Goal: Find specific fact: Find specific fact

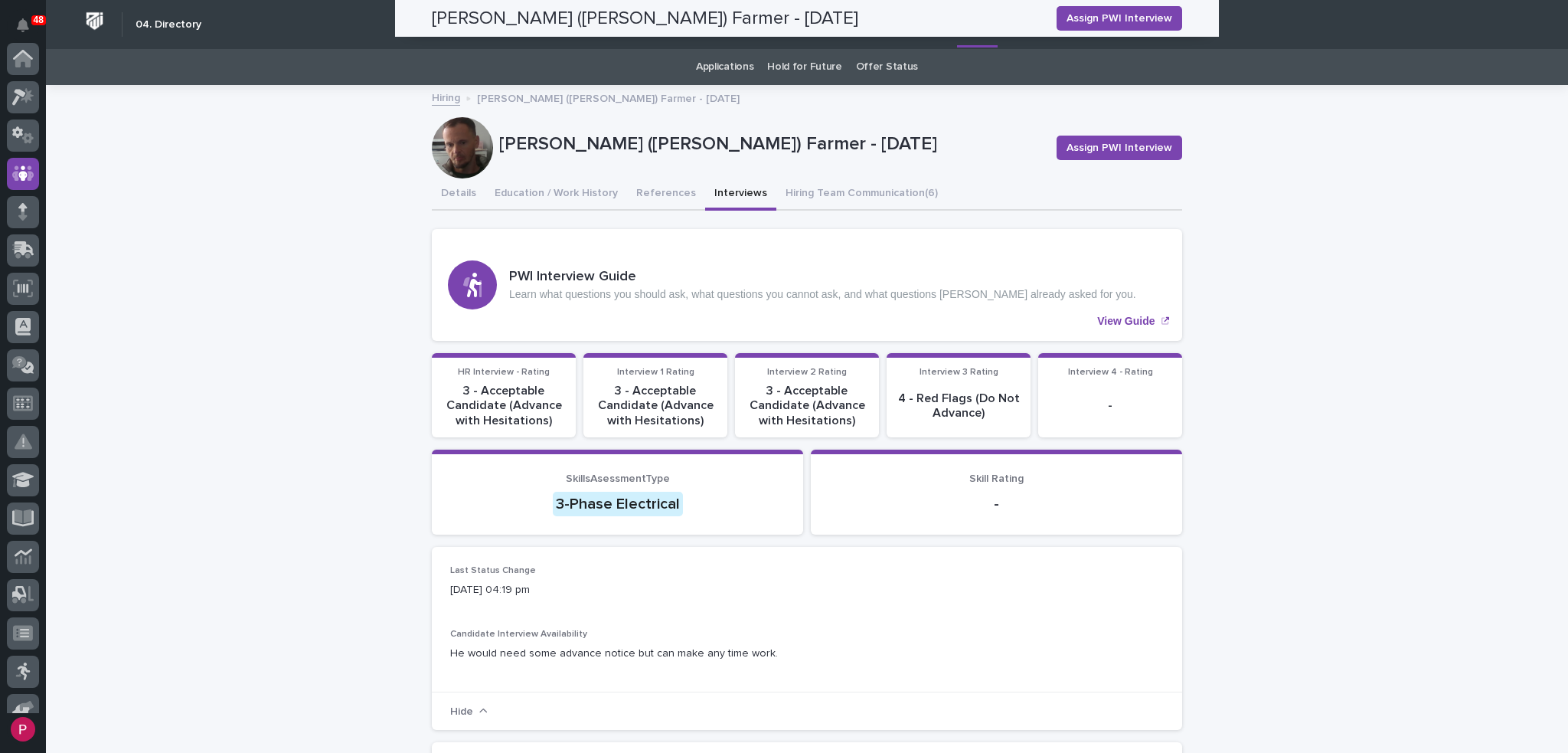
scroll to position [115, 0]
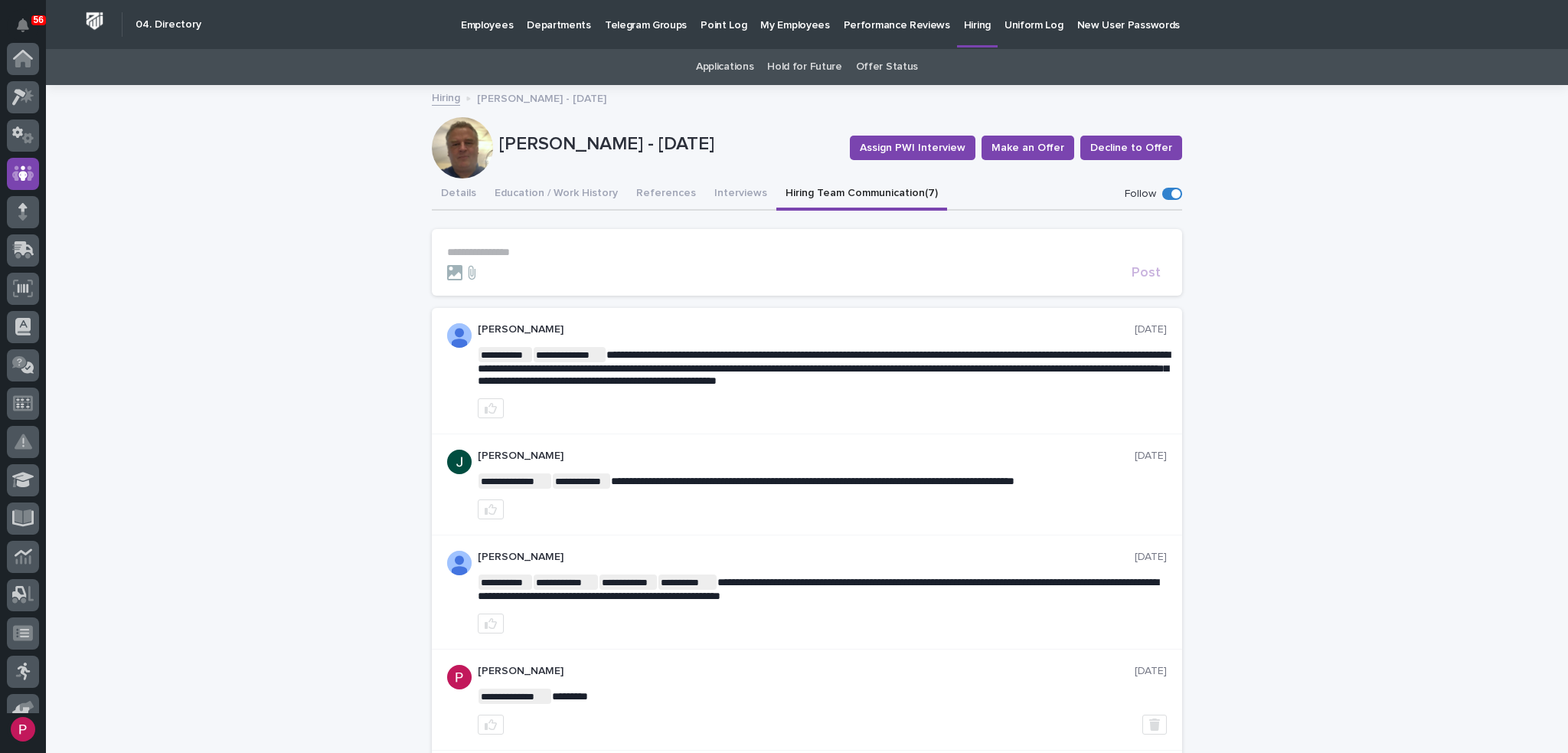
scroll to position [115, 0]
click at [713, 193] on button "Interviews" at bounding box center [741, 194] width 71 height 32
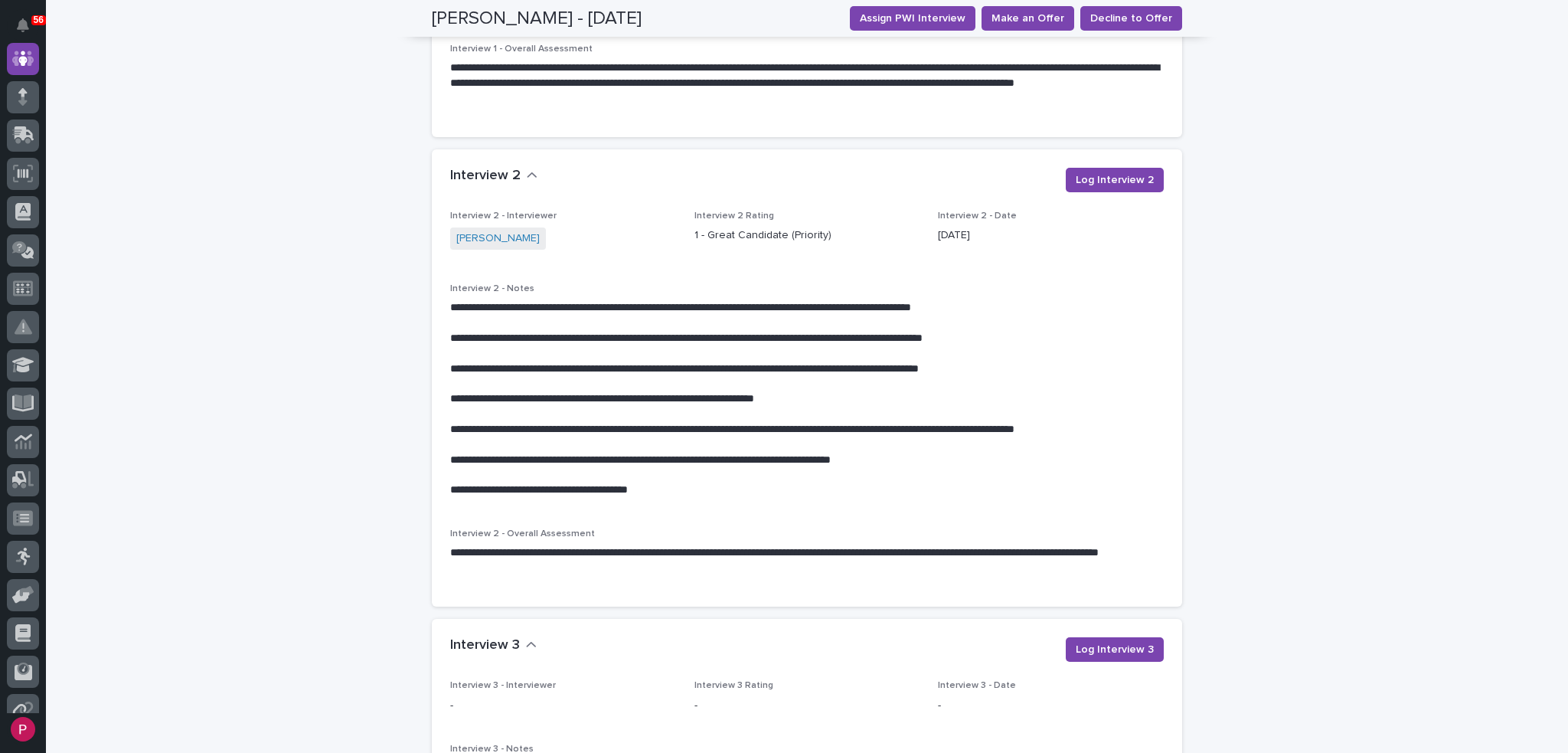
scroll to position [2116, 0]
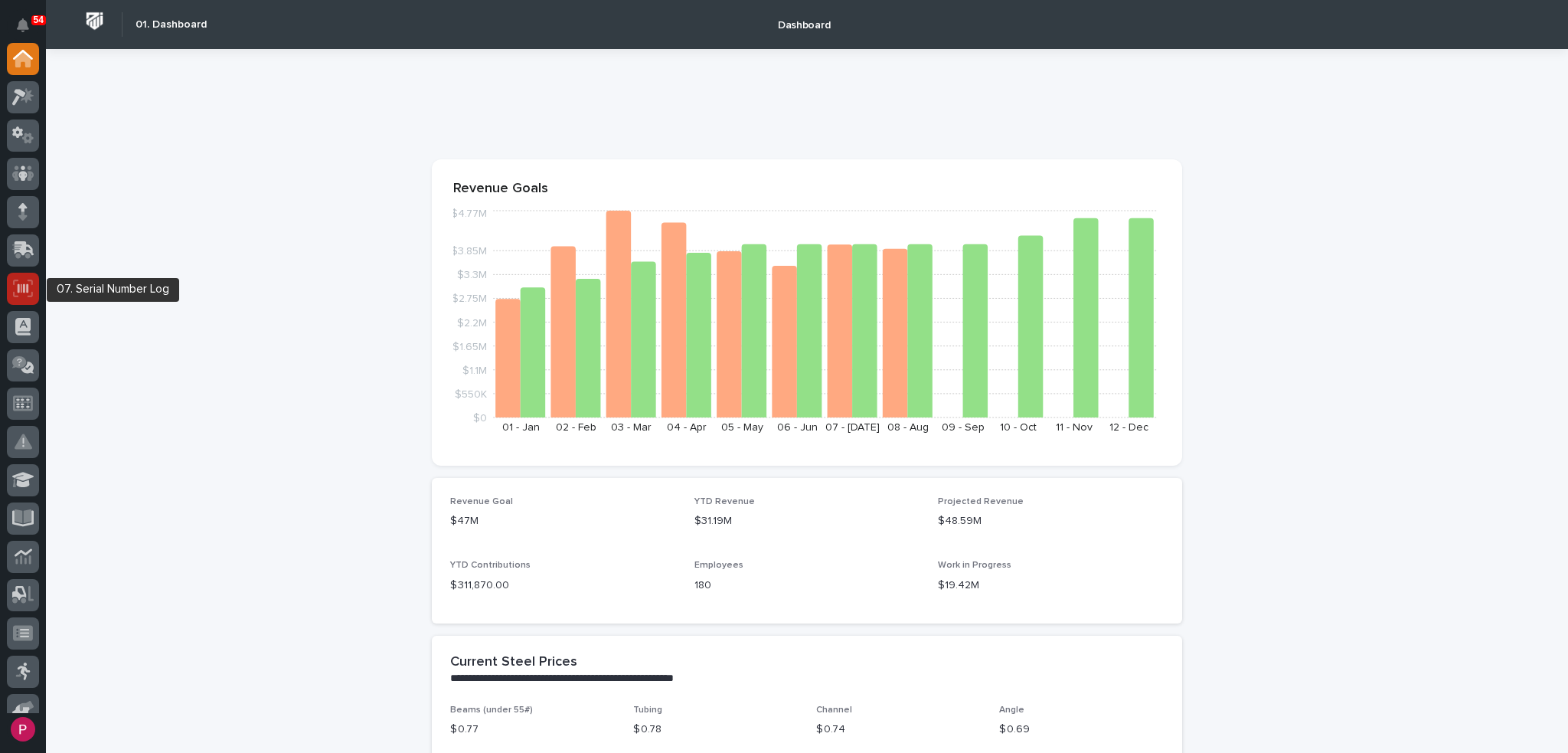
click at [17, 285] on icon at bounding box center [22, 289] width 20 height 17
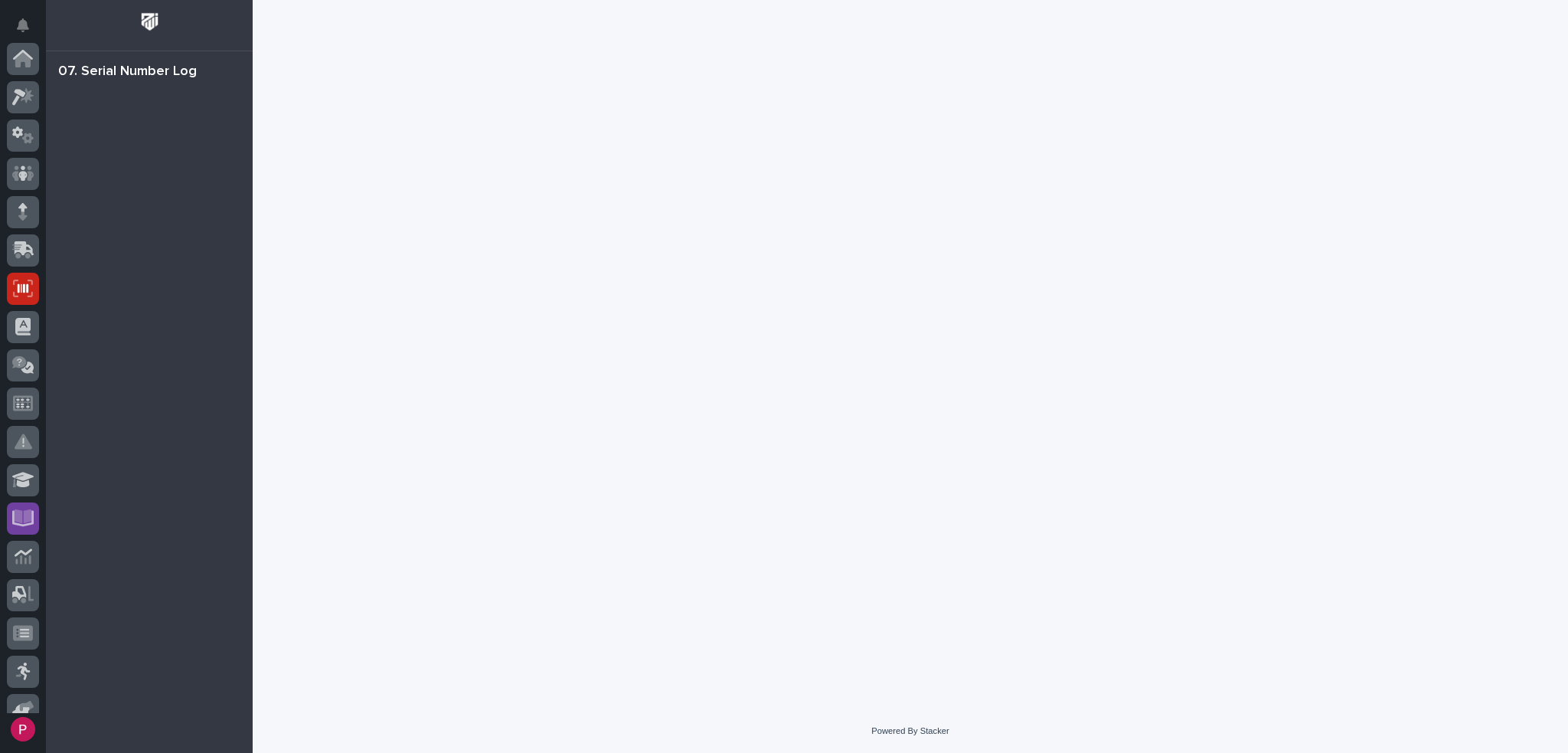
scroll to position [230, 0]
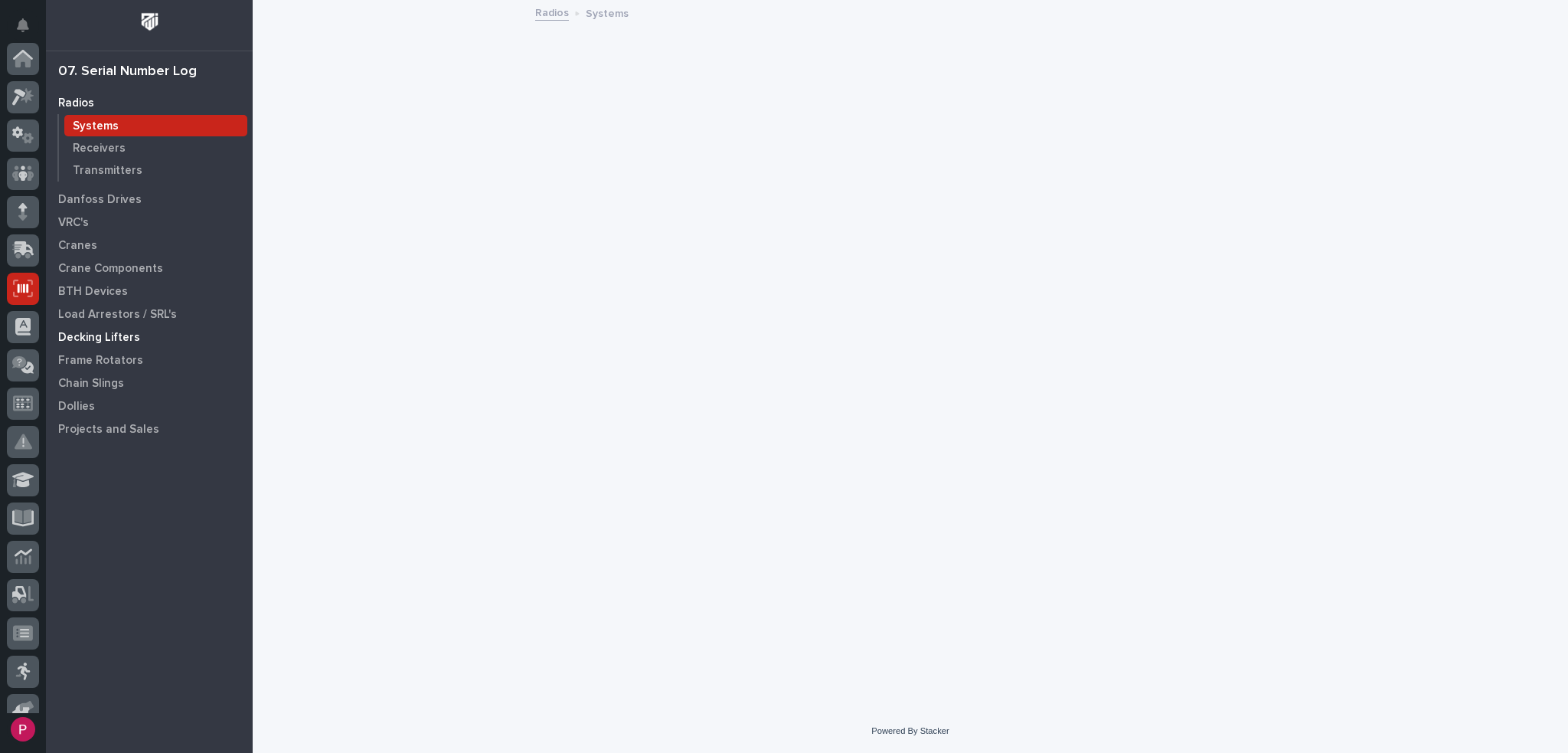
scroll to position [230, 0]
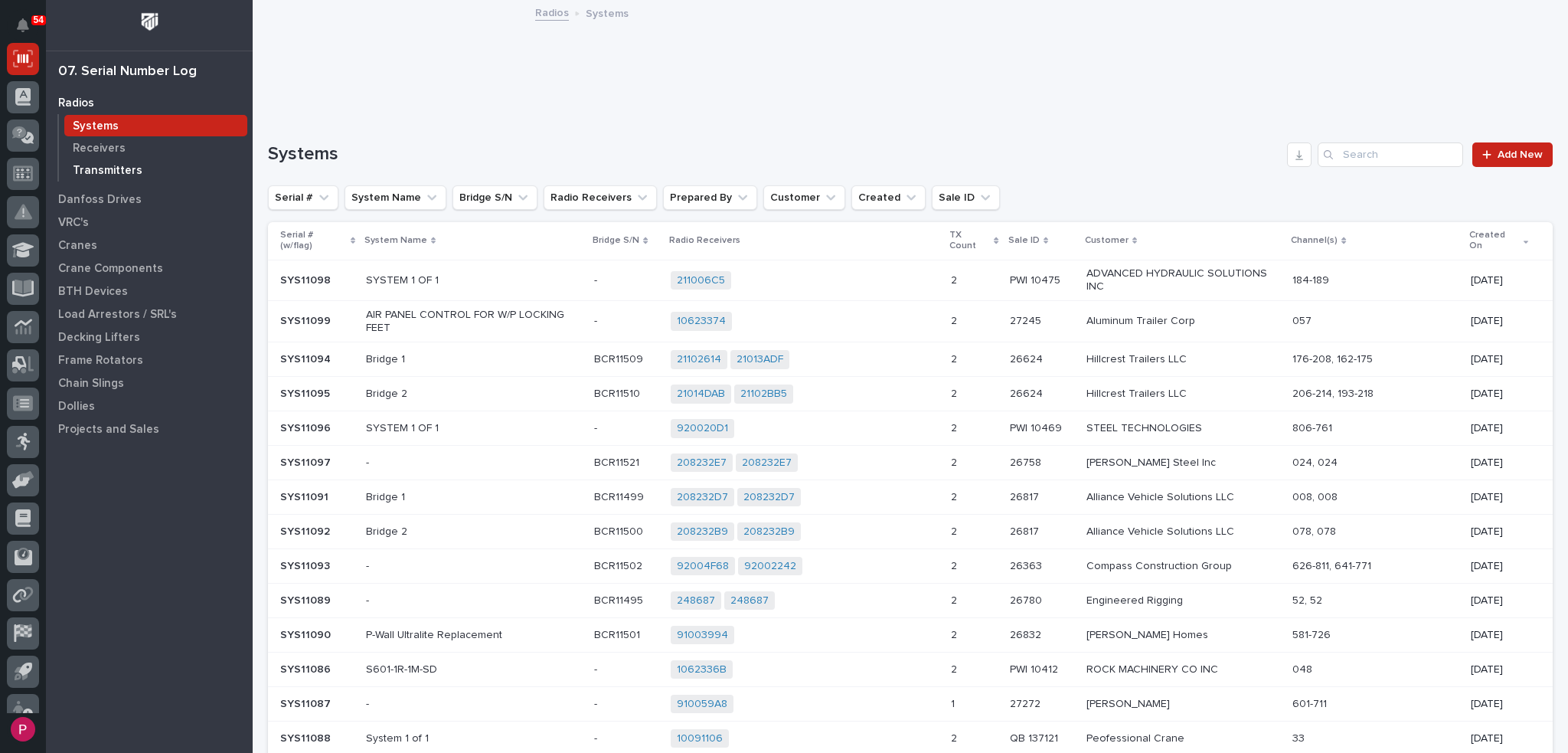
click at [127, 170] on p "Transmitters" at bounding box center [108, 170] width 70 height 13
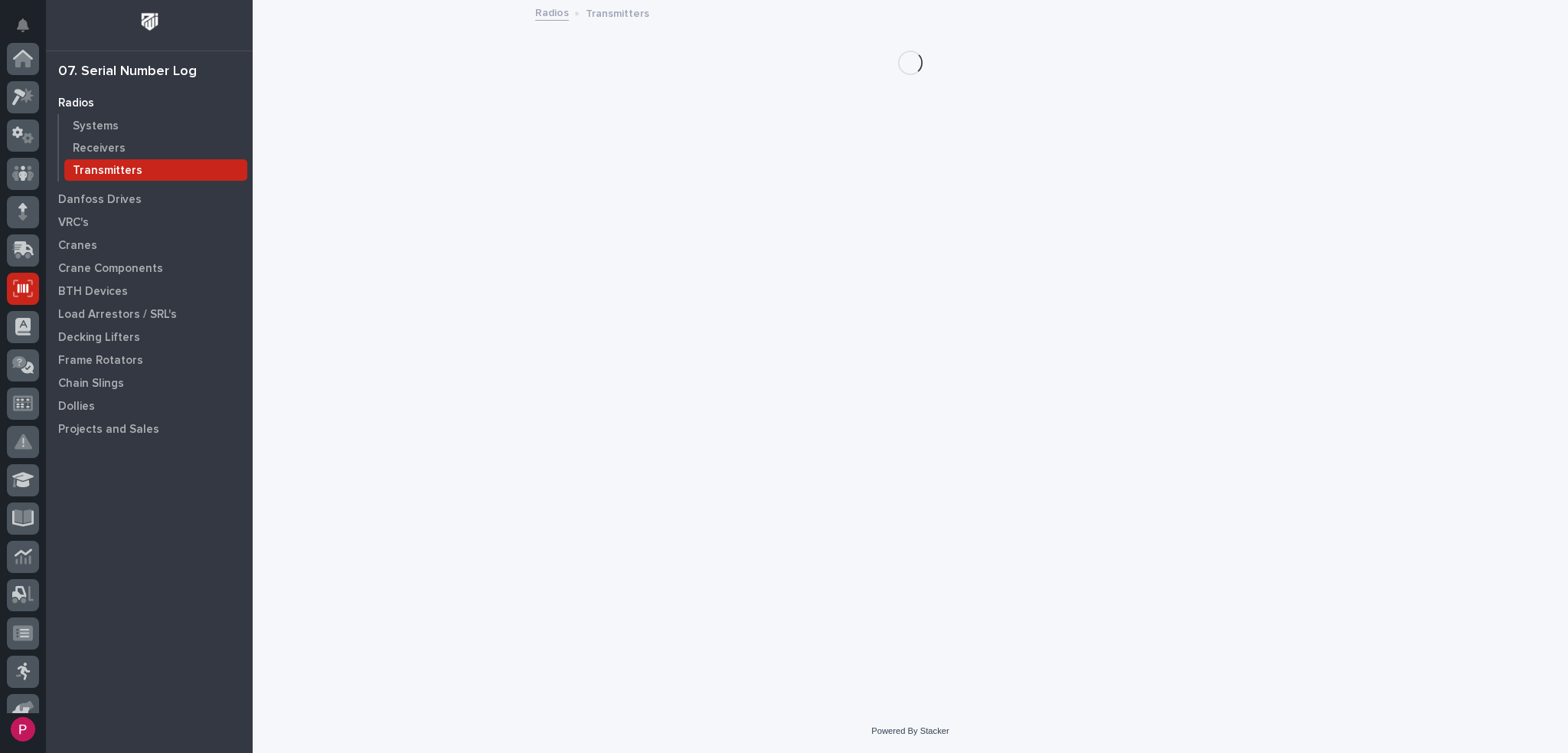
scroll to position [230, 0]
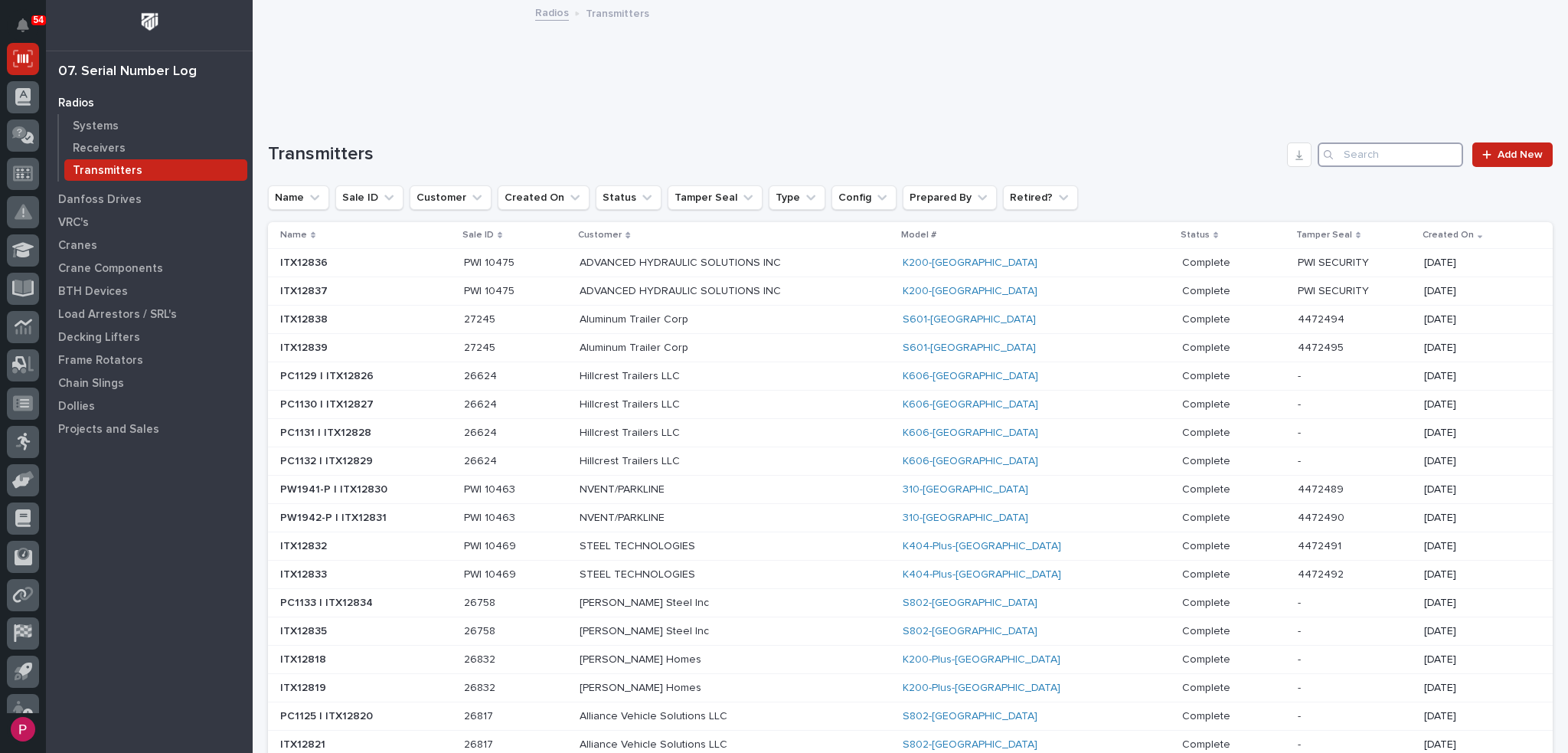
click at [1339, 152] on input "Search" at bounding box center [1391, 155] width 146 height 25
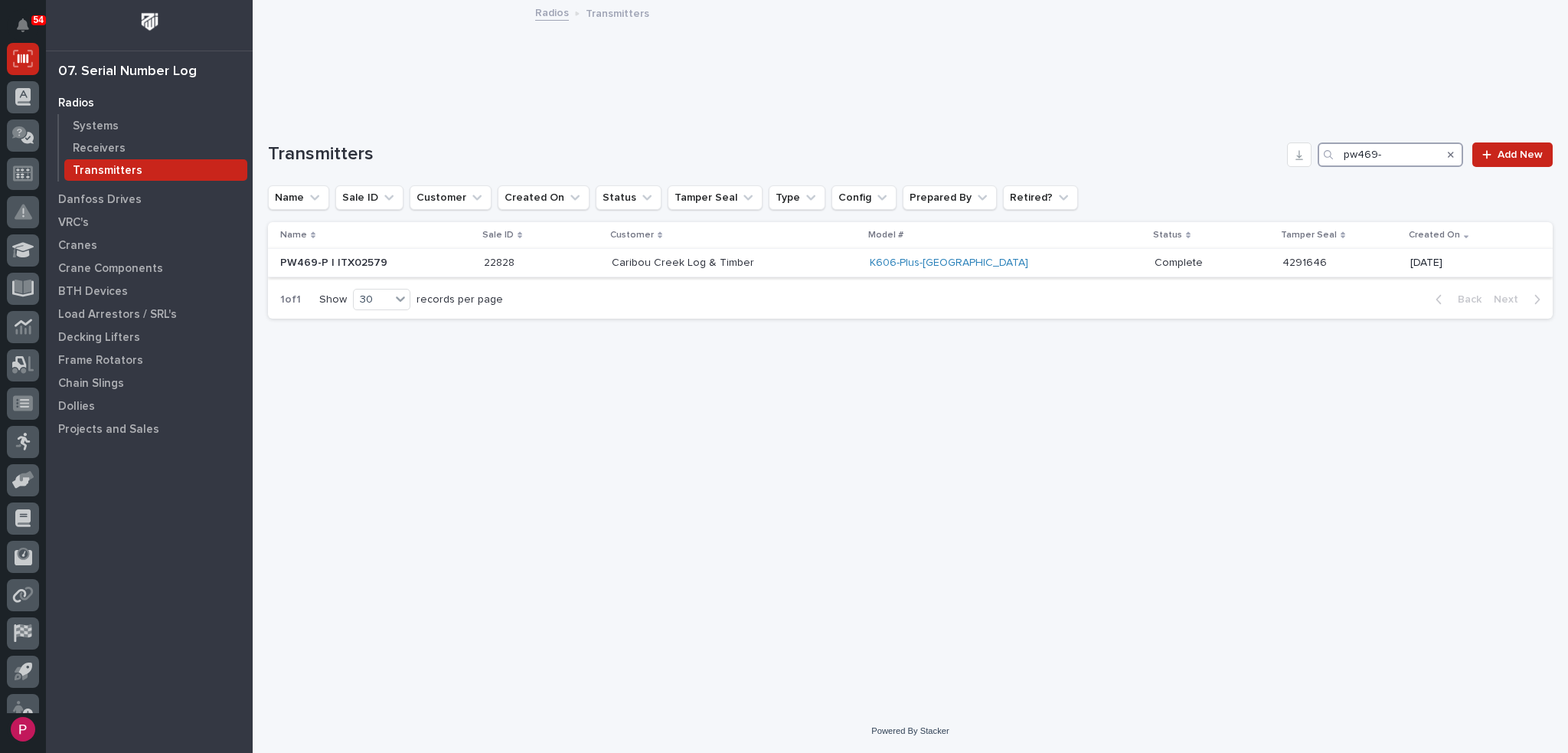
type input "pw469-"
click at [359, 263] on p "PW469-P | ITX02579" at bounding box center [335, 262] width 110 height 16
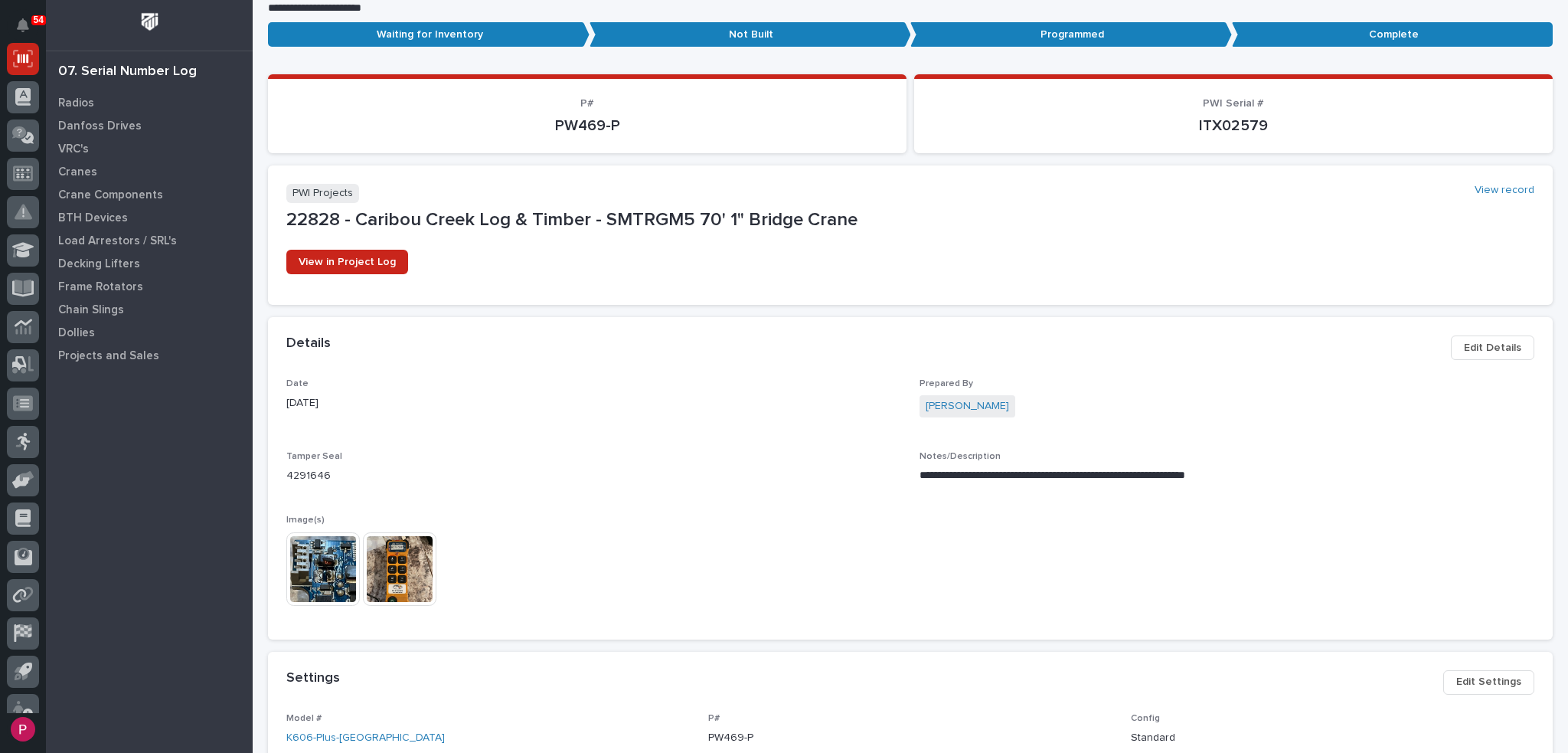
scroll to position [153, 0]
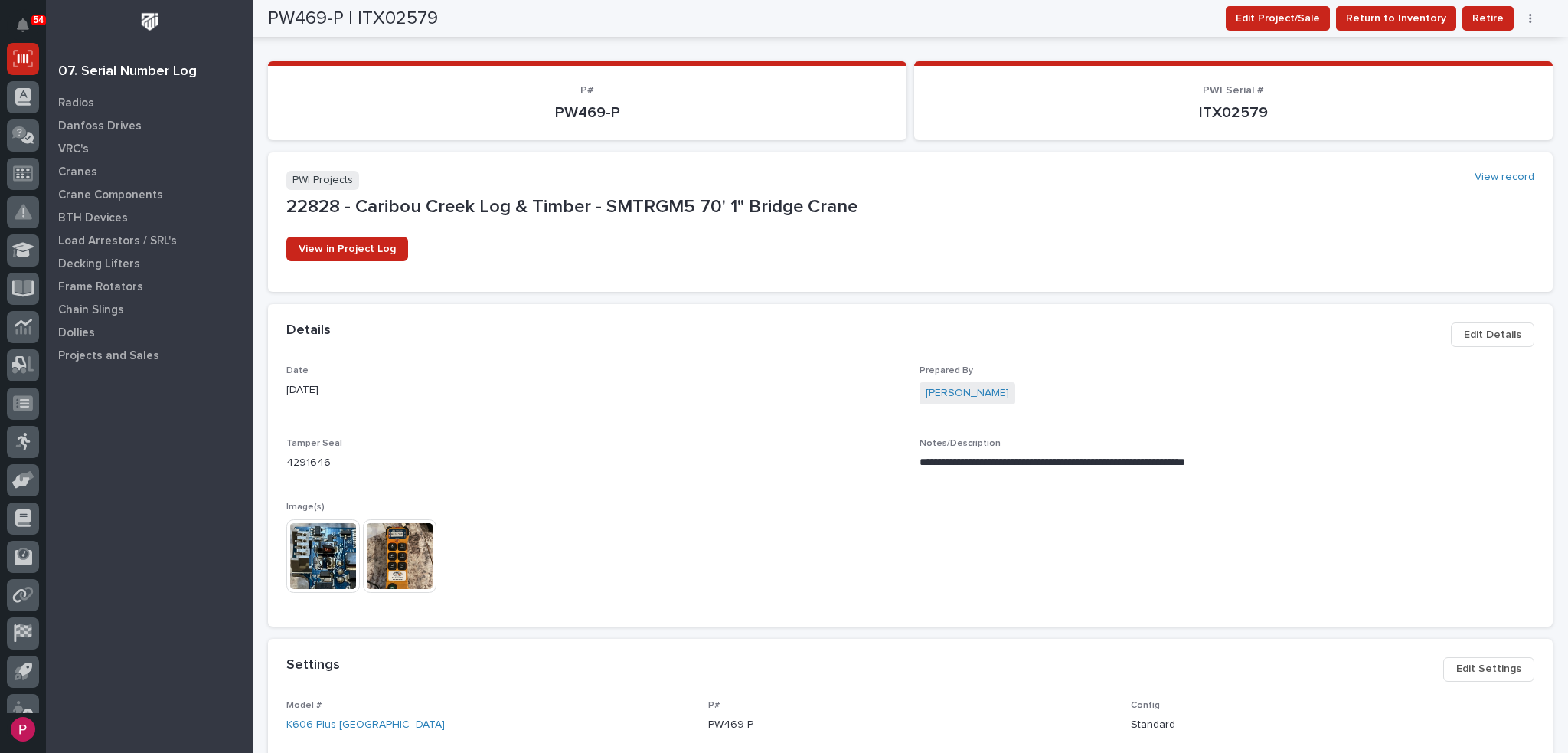
click at [322, 553] on img at bounding box center [323, 556] width 74 height 74
